Goal: Task Accomplishment & Management: Use online tool/utility

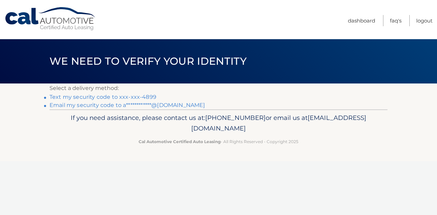
click at [111, 98] on link "Text my security code to xxx-xxx-4899" at bounding box center [102, 97] width 107 height 6
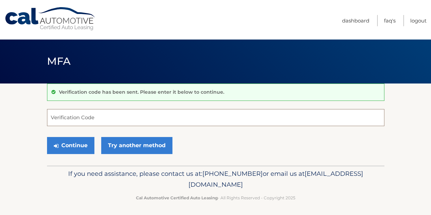
click at [112, 118] on input "Verification Code" at bounding box center [216, 117] width 338 height 17
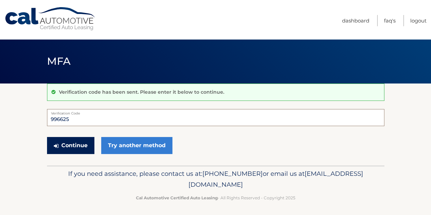
type input "996625"
click at [73, 141] on button "Continue" at bounding box center [70, 145] width 47 height 17
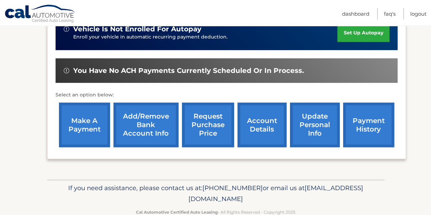
scroll to position [192, 0]
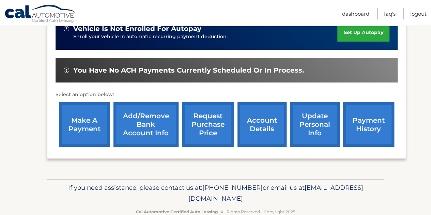
click at [79, 128] on link "make a payment" at bounding box center [84, 124] width 51 height 45
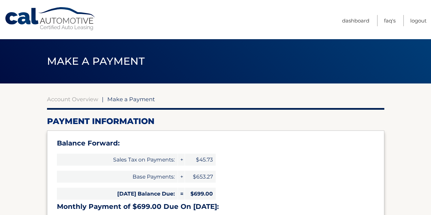
select select "ODc1MWU5NDYtYTUyMy00ZWE3LTg0M2UtOTY1Mjg2YWRjYzU2"
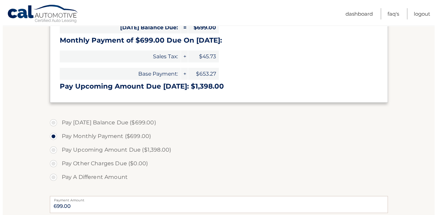
scroll to position [267, 0]
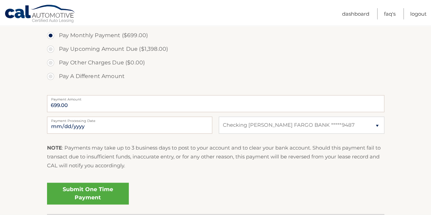
click at [85, 187] on link "Submit One Time Payment" at bounding box center [88, 194] width 82 height 22
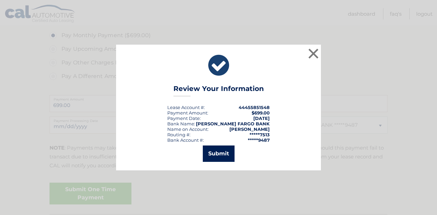
click at [219, 150] on button "Submit" at bounding box center [219, 154] width 32 height 16
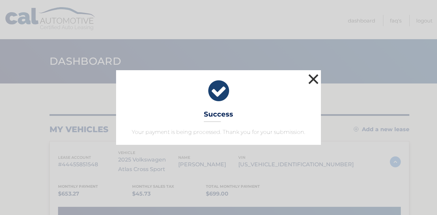
click at [313, 85] on button "×" at bounding box center [313, 79] width 14 height 14
